Goal: Transaction & Acquisition: Purchase product/service

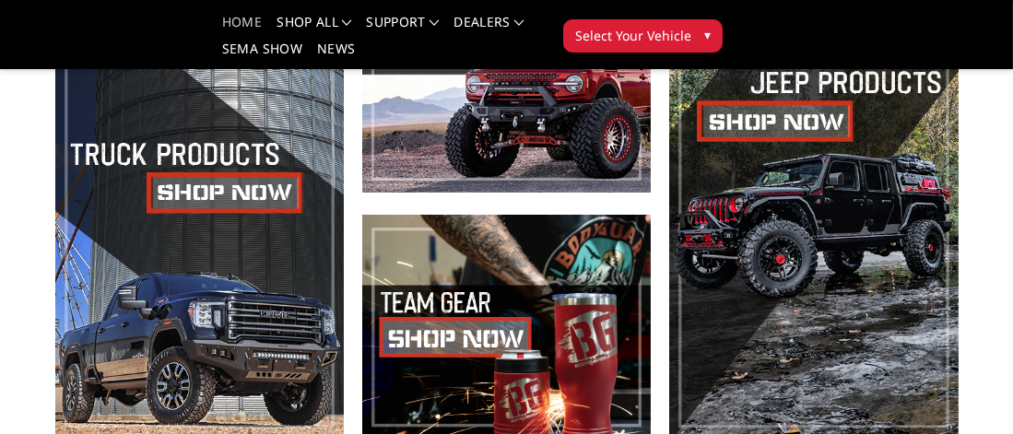
scroll to position [369, 0]
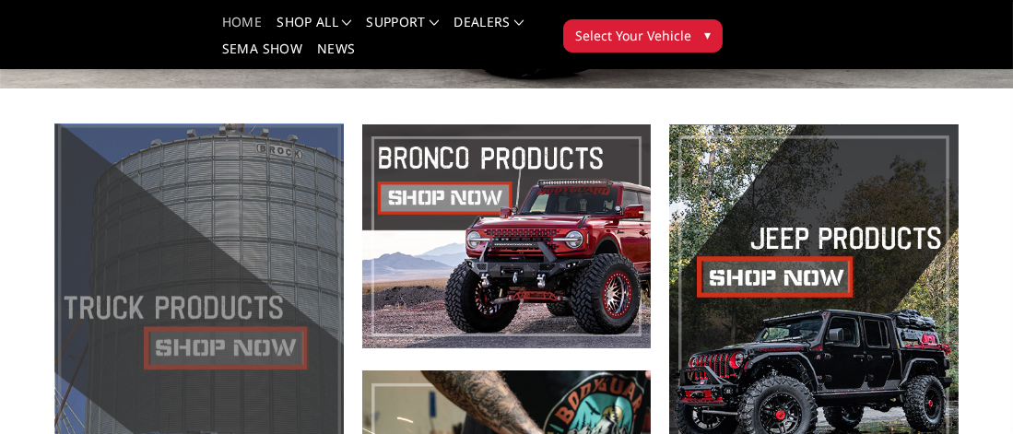
click at [223, 351] on span at bounding box center [199, 359] width 289 height 470
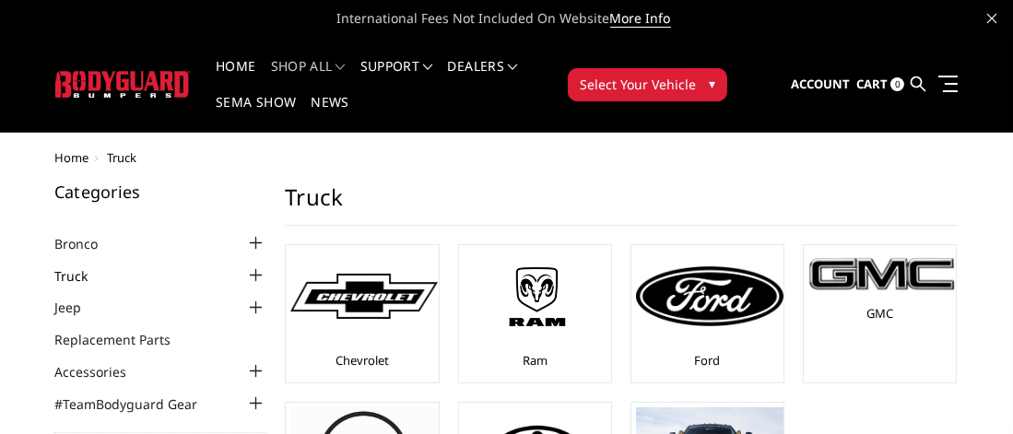
click at [54, 274] on link "Truck" at bounding box center [82, 275] width 56 height 19
click at [266, 272] on div at bounding box center [255, 276] width 22 height 22
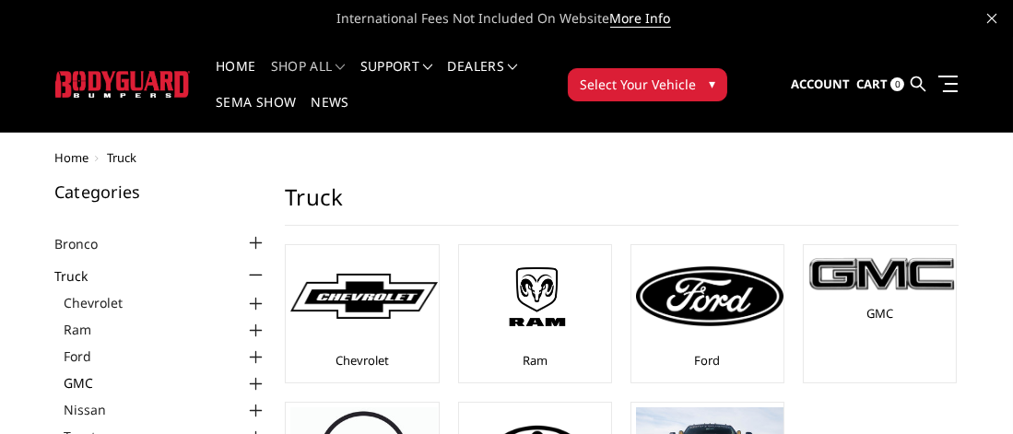
click at [64, 377] on link "GMC" at bounding box center [165, 382] width 203 height 19
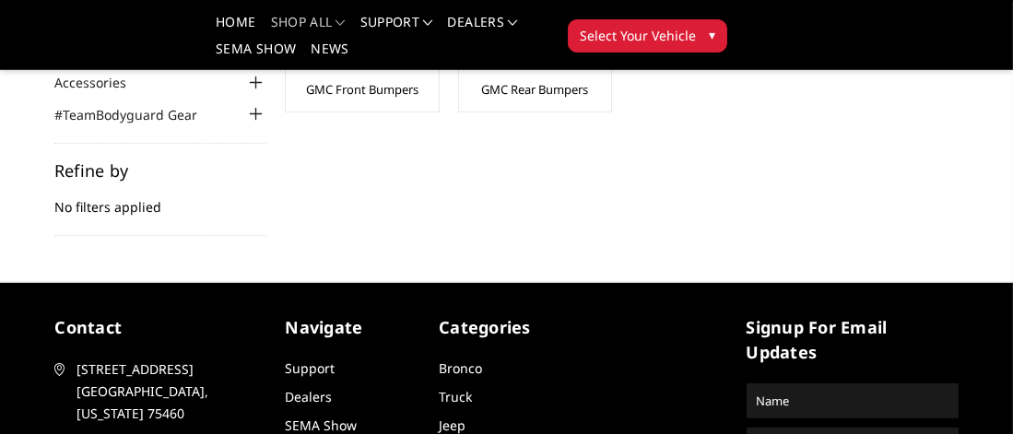
scroll to position [277, 0]
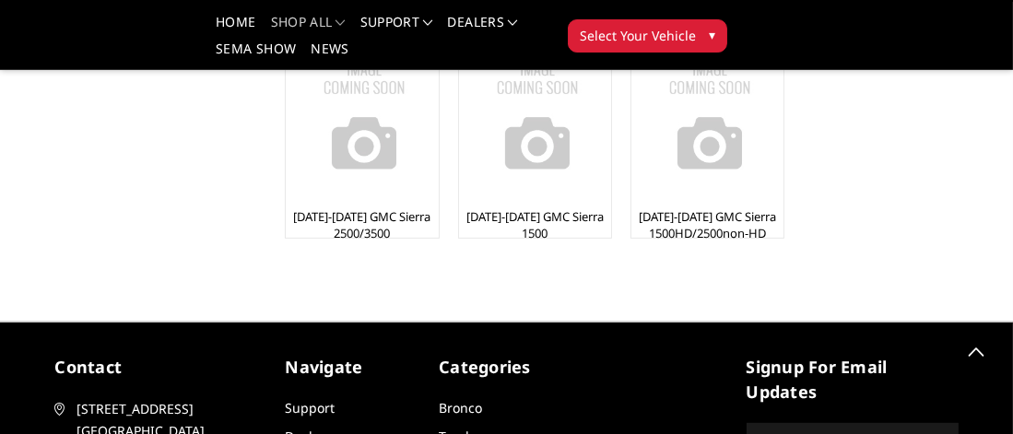
scroll to position [830, 0]
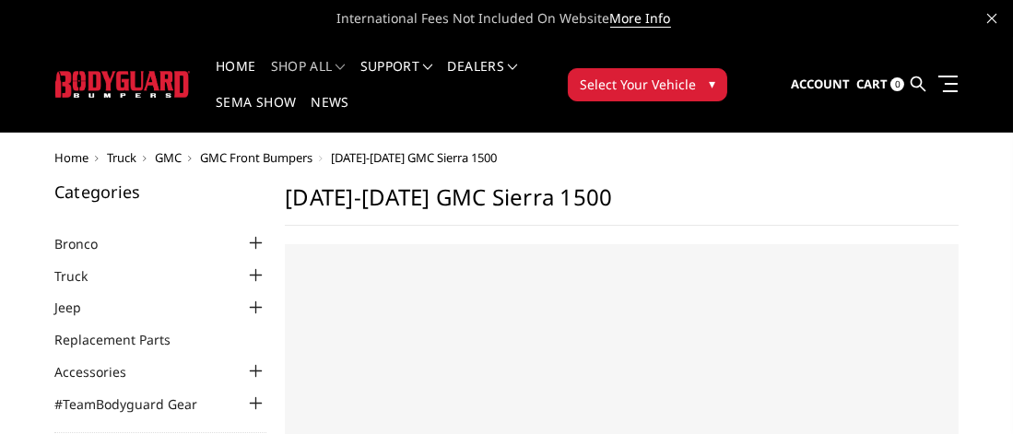
select select "US"
